Goal: Task Accomplishment & Management: Manage account settings

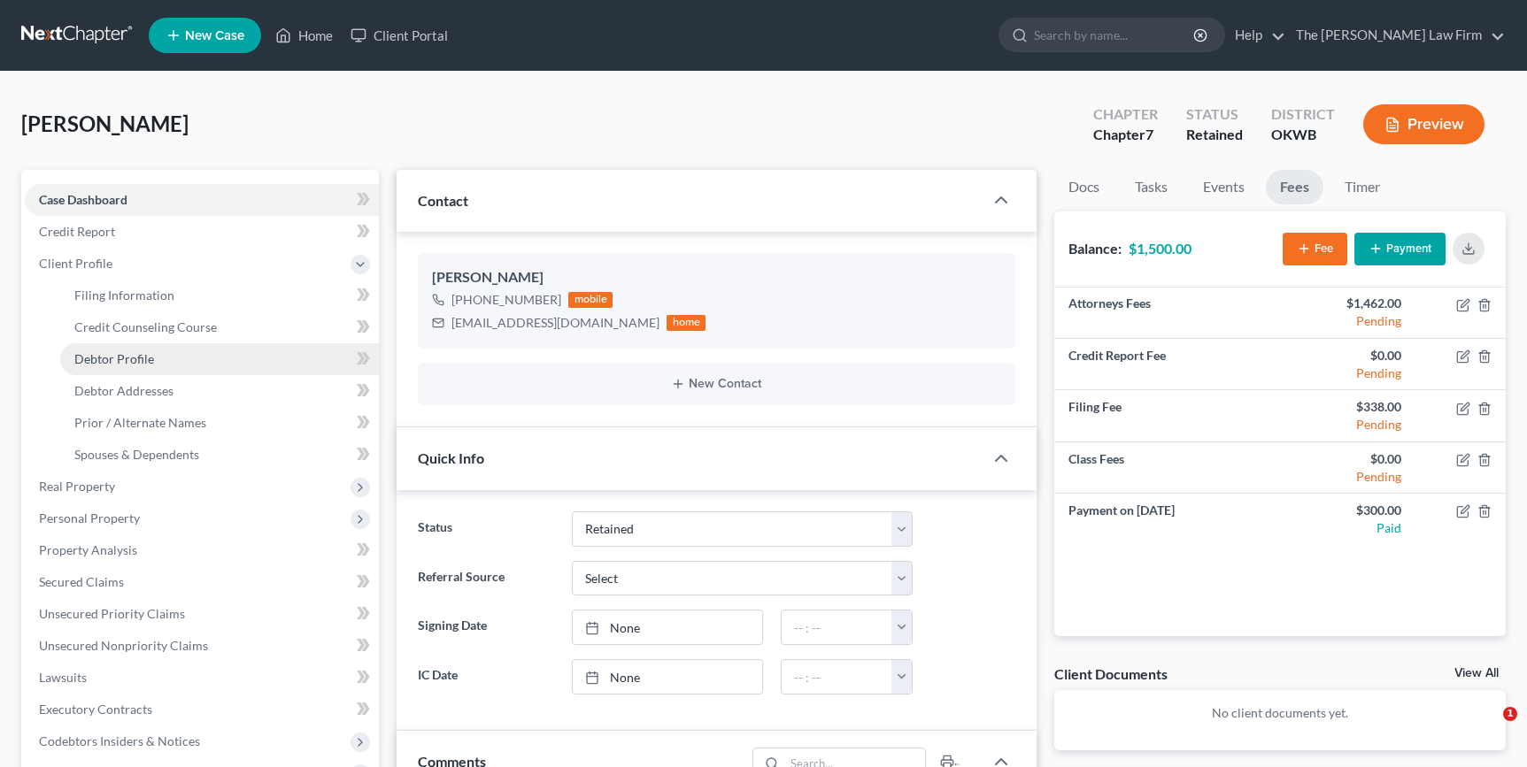
drag, startPoint x: 0, startPoint y: 0, endPoint x: 171, endPoint y: 355, distance: 393.9
click at [171, 355] on link "Debtor Profile" at bounding box center [219, 359] width 319 height 32
select select "0"
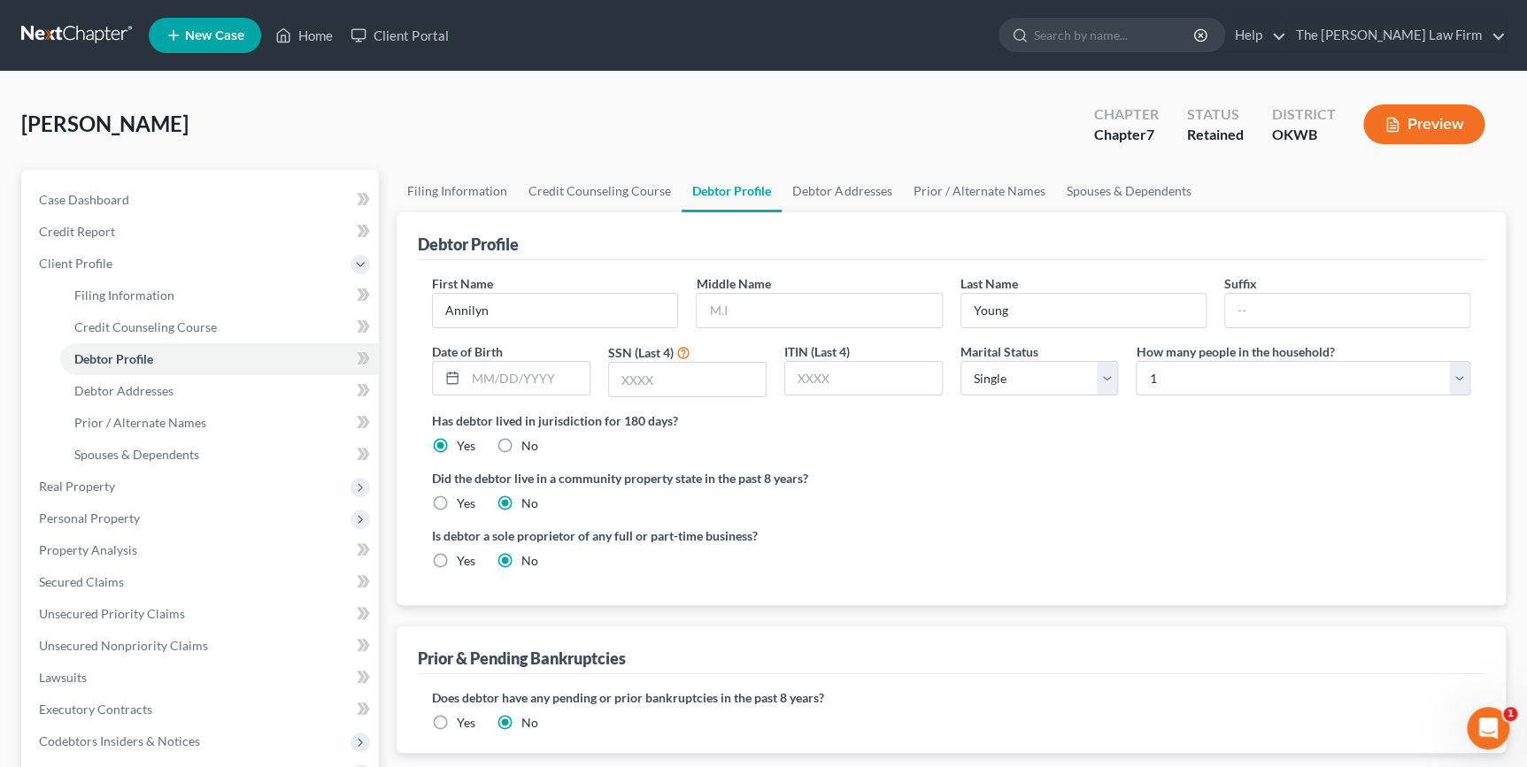
click at [767, 124] on div "Young, Annilyn Upgraded Chapter Chapter 7 Status Retained District OKWB Preview" at bounding box center [763, 131] width 1484 height 77
click at [177, 192] on link "Case Dashboard" at bounding box center [202, 200] width 354 height 32
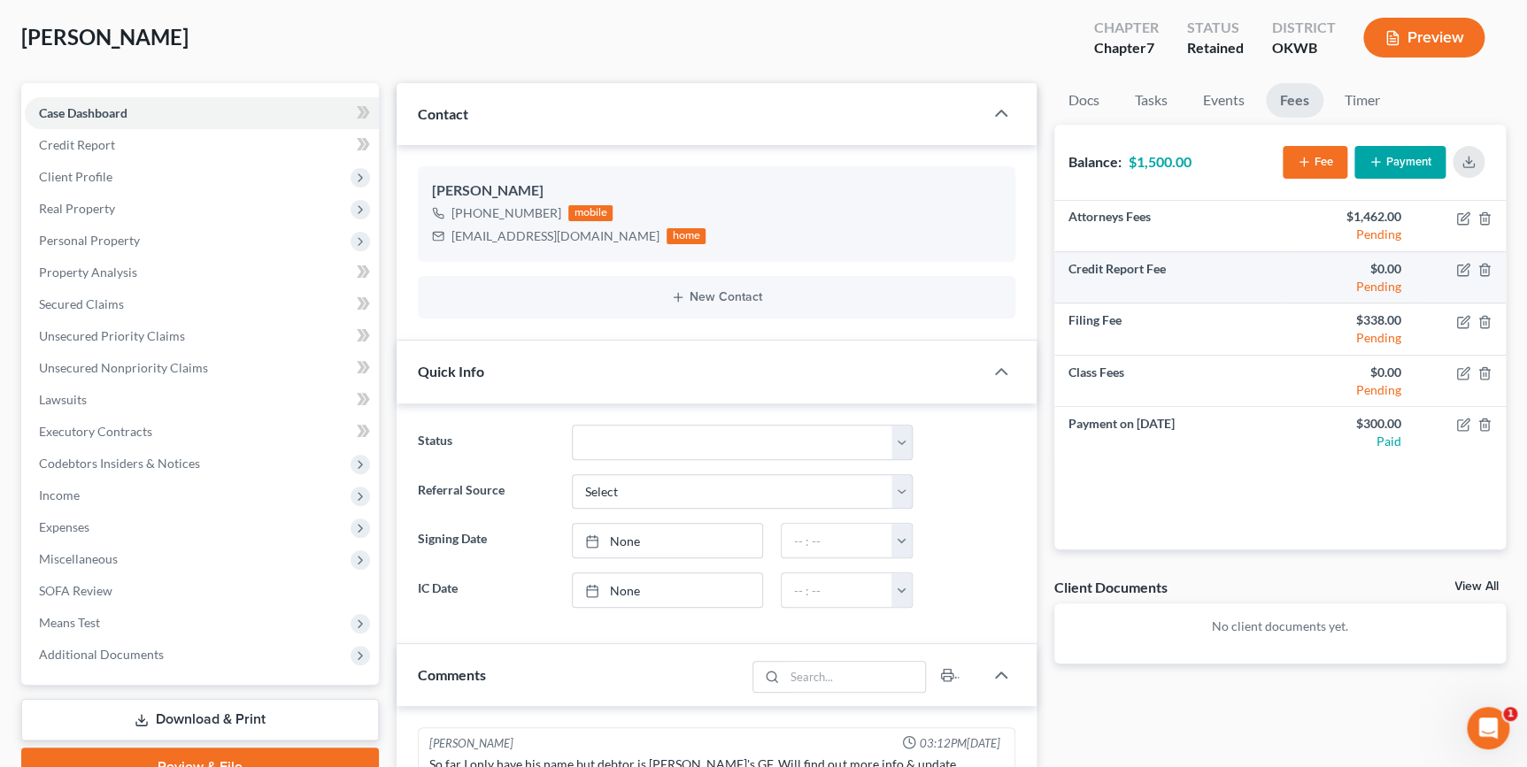
scroll to position [73, 0]
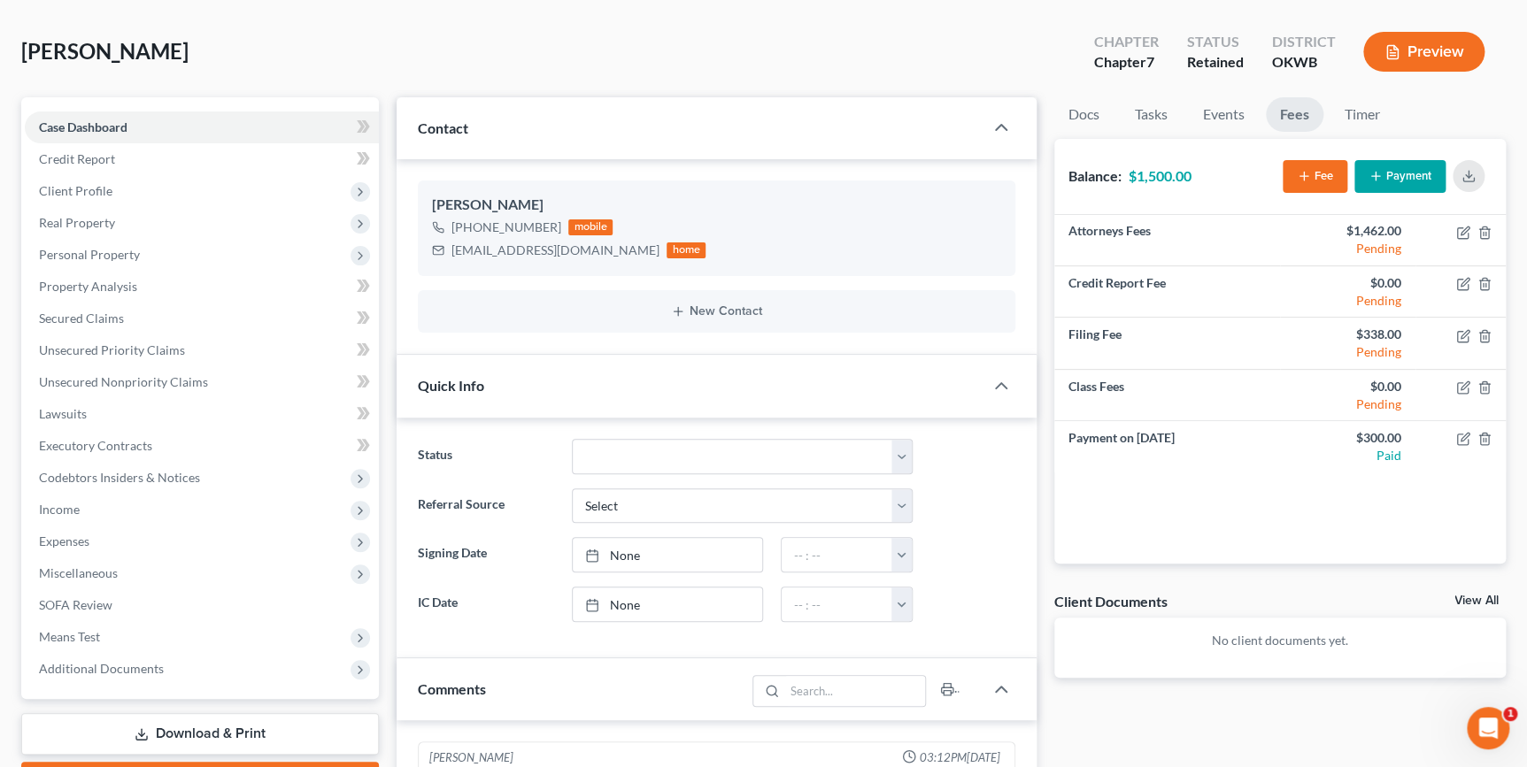
click at [1392, 172] on button "Payment" at bounding box center [1399, 176] width 91 height 33
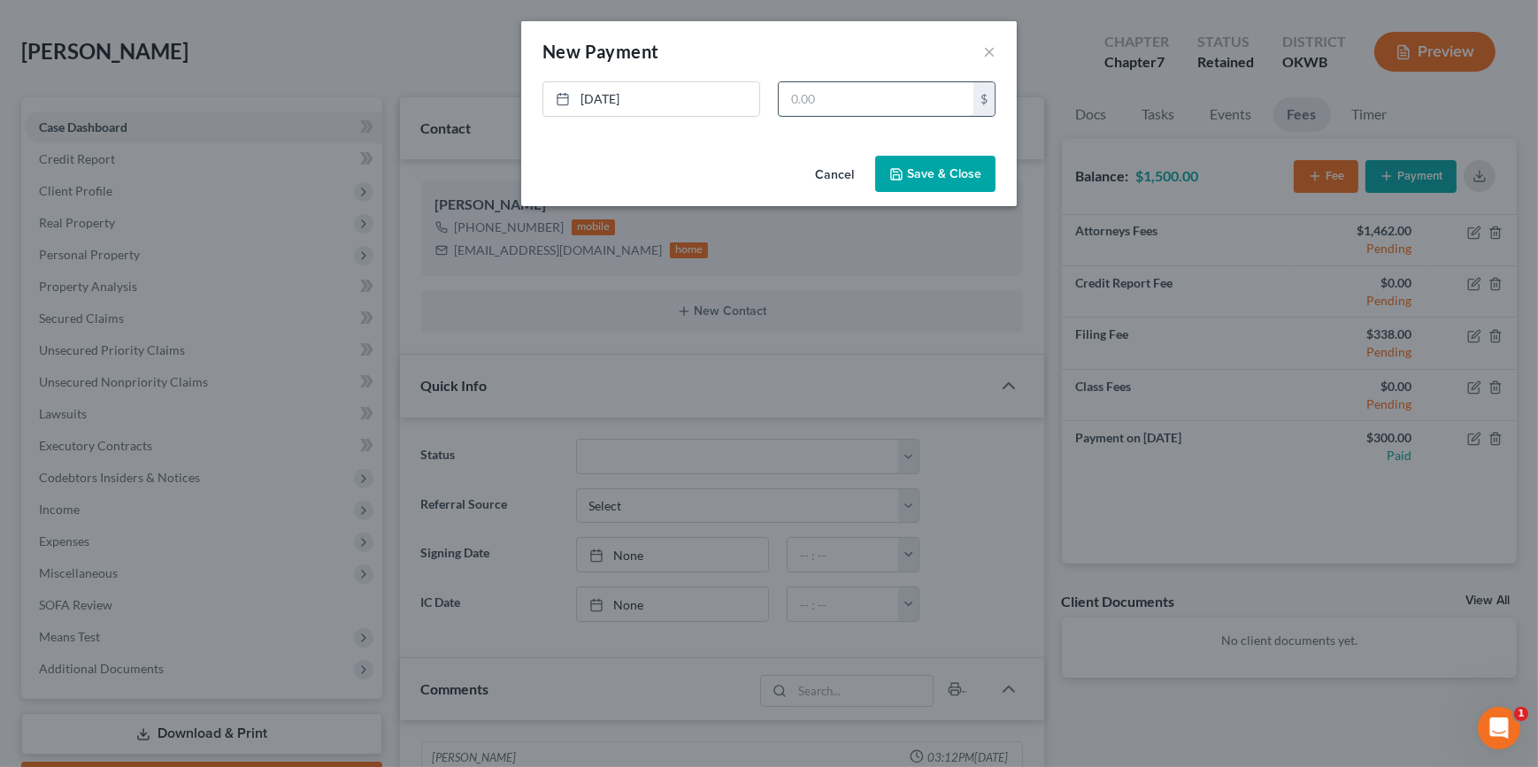
click at [852, 102] on input "text" at bounding box center [876, 99] width 195 height 34
type input "1,500.00"
click at [930, 182] on button "Save & Close" at bounding box center [935, 174] width 120 height 37
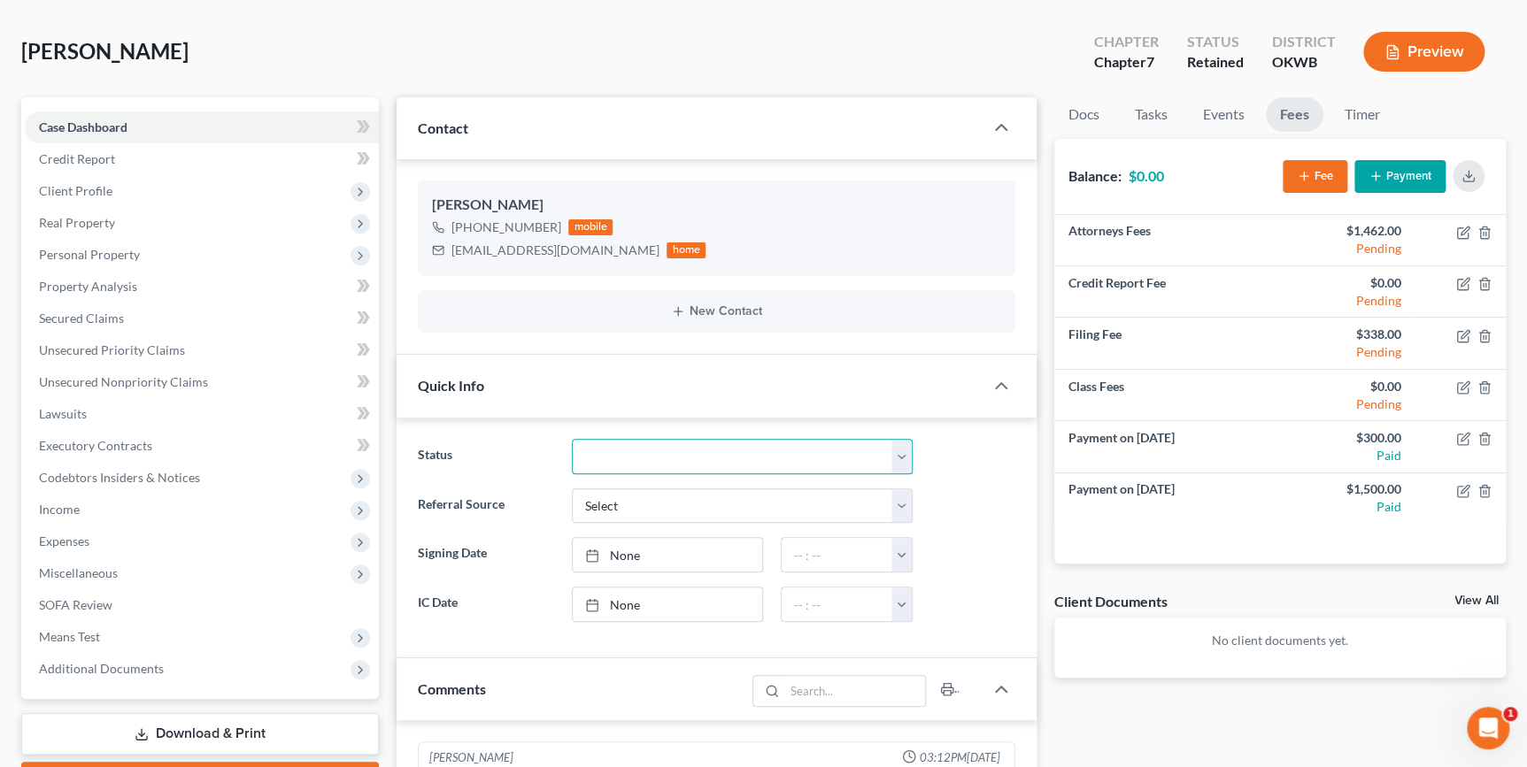
drag, startPoint x: 853, startPoint y: 448, endPoint x: 844, endPoint y: 459, distance: 14.5
click at [854, 448] on select "Discharged Dismissed Filed Info Sent In Progress Lead Lost Lead Ready to File R…" at bounding box center [742, 456] width 341 height 35
click at [572, 439] on select "Discharged Dismissed Filed Info Sent In Progress Lead Lost Lead Ready to File R…" at bounding box center [742, 456] width 341 height 35
drag, startPoint x: 783, startPoint y: 460, endPoint x: 776, endPoint y: 474, distance: 14.7
click at [783, 460] on select "Discharged Dismissed Filed Info Sent In Progress Lead Lost Lead Ready to File R…" at bounding box center [742, 456] width 341 height 35
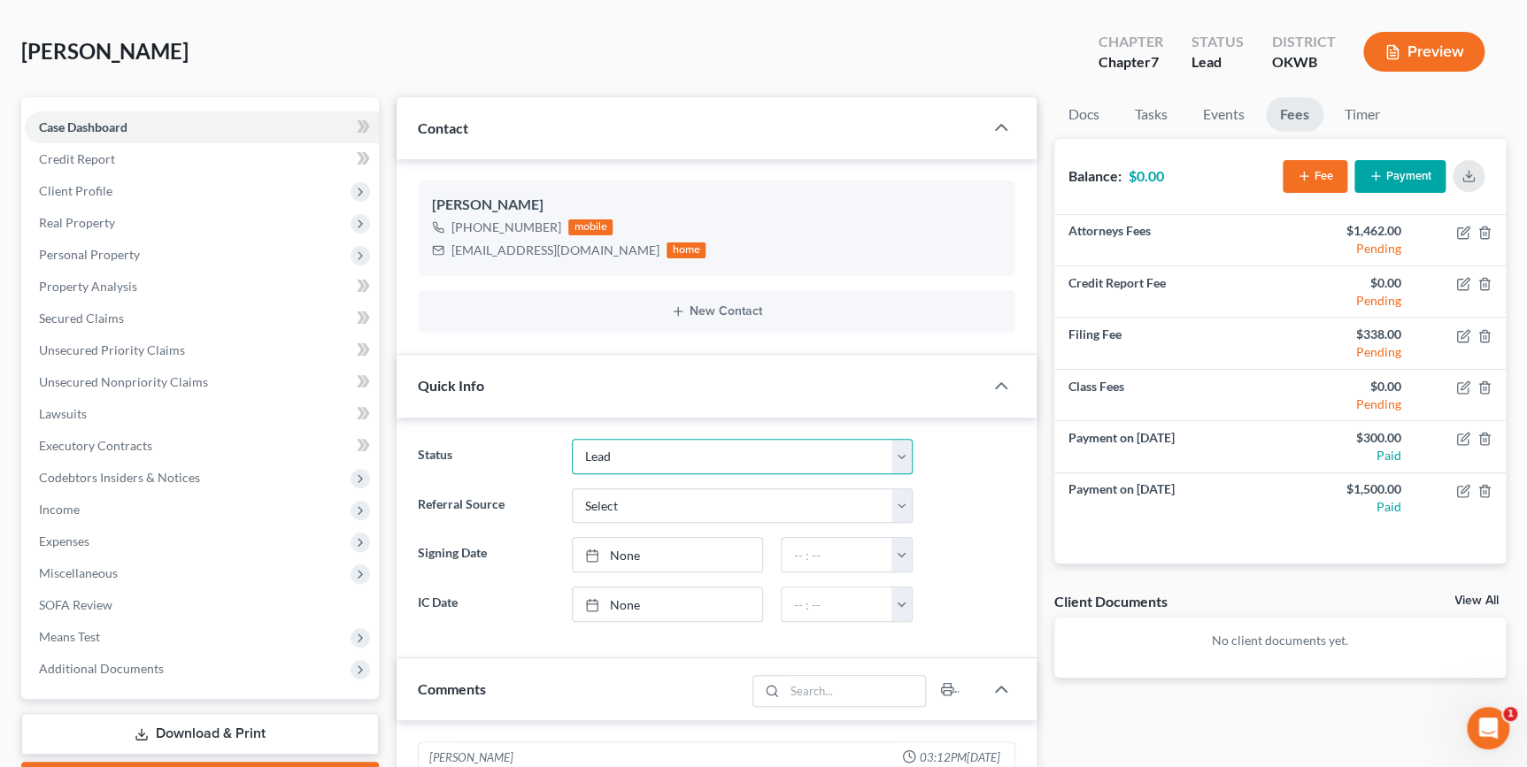
select select "4"
click at [572, 439] on select "Discharged Dismissed Filed Info Sent In Progress Lead Lost Lead Ready to File R…" at bounding box center [742, 456] width 341 height 35
click at [1021, 433] on div "Status Discharged Dismissed Filed Info Sent In Progress Lead Lost Lead Ready to…" at bounding box center [716, 538] width 639 height 241
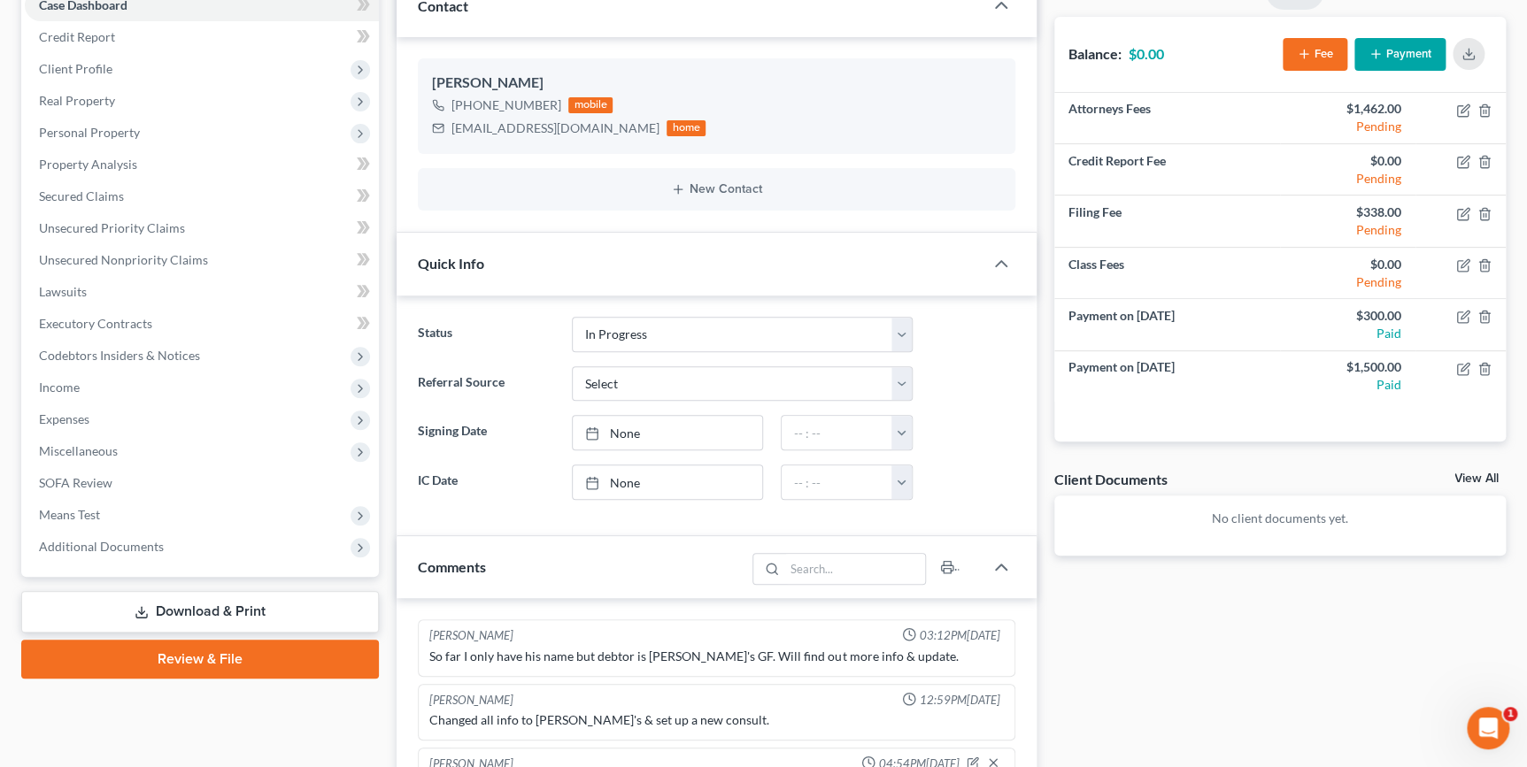
scroll to position [395, 0]
